Goal: Task Accomplishment & Management: Manage account settings

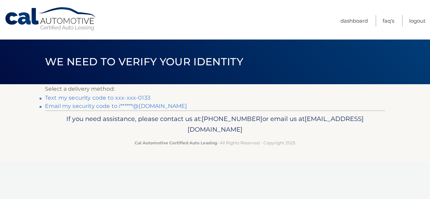
click at [141, 98] on link "Text my security code to xxx-xxx-0133" at bounding box center [97, 97] width 105 height 7
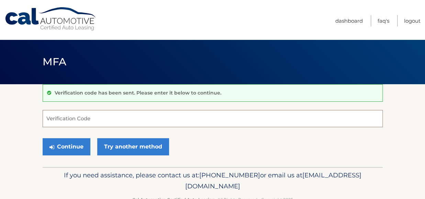
click at [79, 118] on input "Verification Code" at bounding box center [213, 118] width 340 height 17
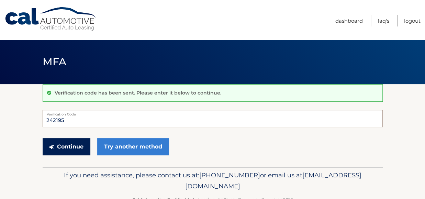
type input "242195"
click at [67, 150] on button "Continue" at bounding box center [67, 146] width 48 height 17
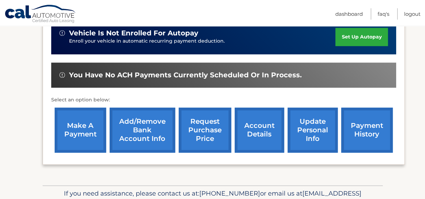
scroll to position [224, 0]
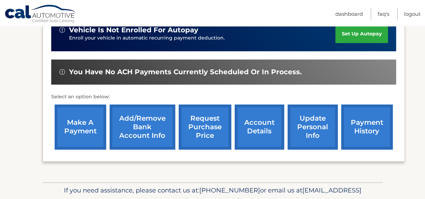
click at [70, 123] on link "make a payment" at bounding box center [80, 126] width 51 height 45
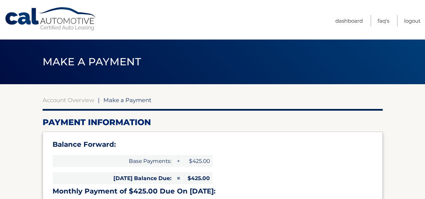
select select "MzJlYWU1NDQtNGNiNi00OGUwLWFhZDItZmFjM2U0MDNkM2Vl"
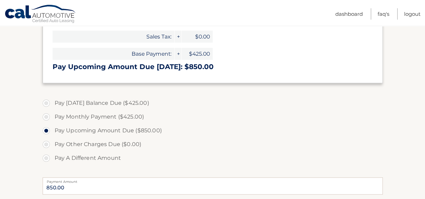
scroll to position [172, 0]
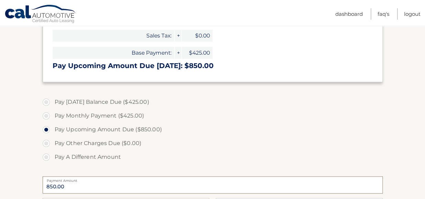
click at [63, 183] on input "850.00" at bounding box center [213, 184] width 340 height 17
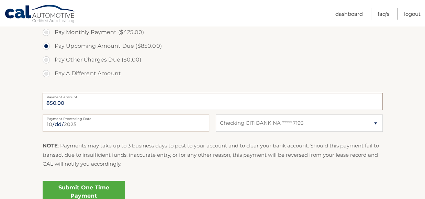
scroll to position [240, 0]
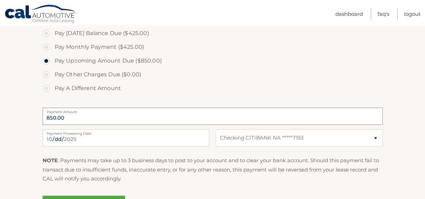
click at [89, 118] on input "850.00" at bounding box center [213, 115] width 340 height 17
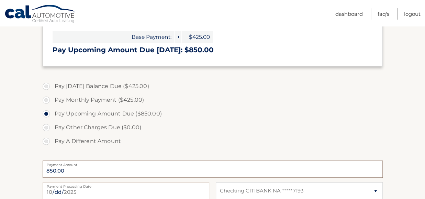
scroll to position [172, 0]
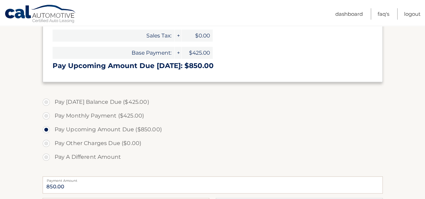
click at [52, 100] on label "Pay Today's Balance Due ($425.00)" at bounding box center [213, 102] width 340 height 14
click at [52, 100] on input "Pay Today's Balance Due ($425.00)" at bounding box center [48, 100] width 7 height 11
radio input "true"
type input "425.00"
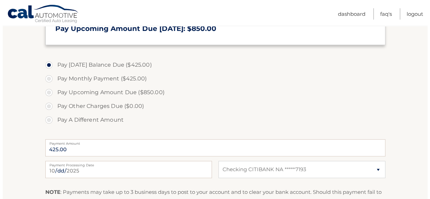
scroll to position [252, 0]
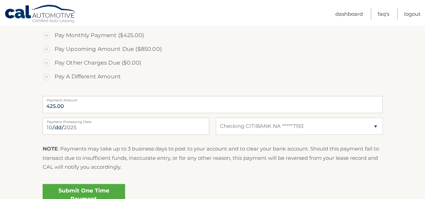
click at [72, 192] on link "Submit One Time Payment" at bounding box center [84, 195] width 82 height 22
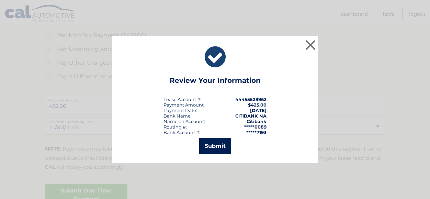
click at [210, 141] on button "Submit" at bounding box center [215, 146] width 32 height 16
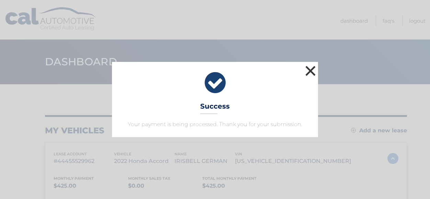
click at [308, 68] on button "×" at bounding box center [310, 71] width 14 height 14
